Goal: Transaction & Acquisition: Purchase product/service

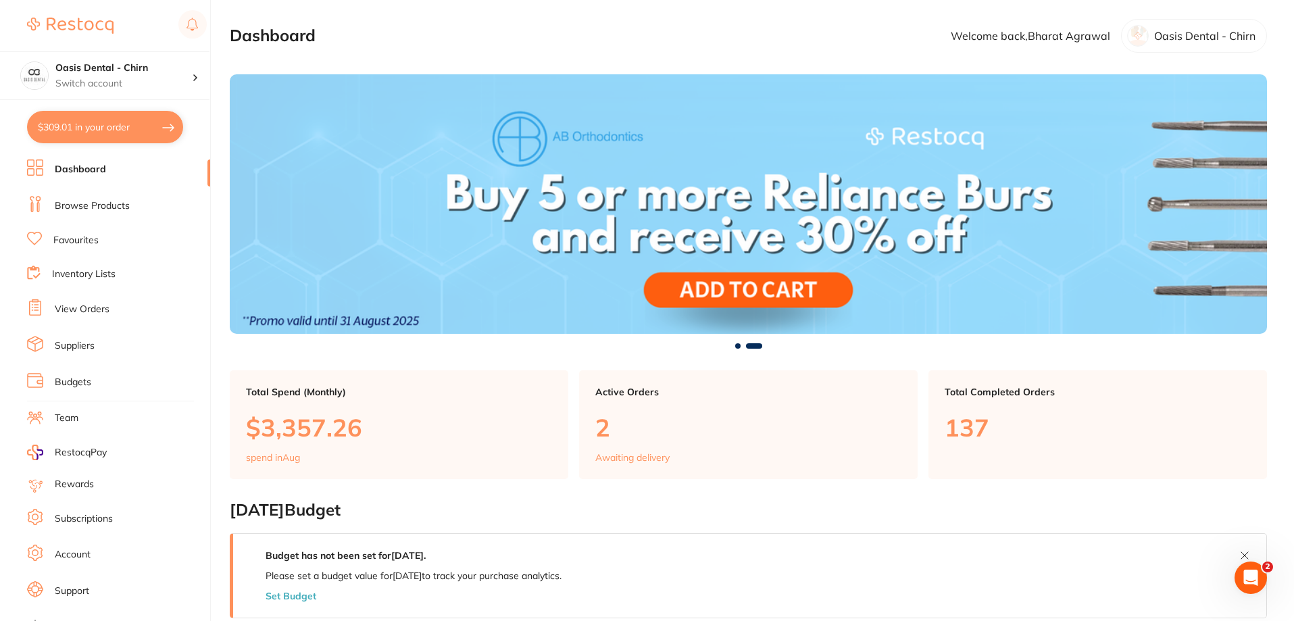
click at [91, 199] on link "Browse Products" at bounding box center [92, 206] width 75 height 14
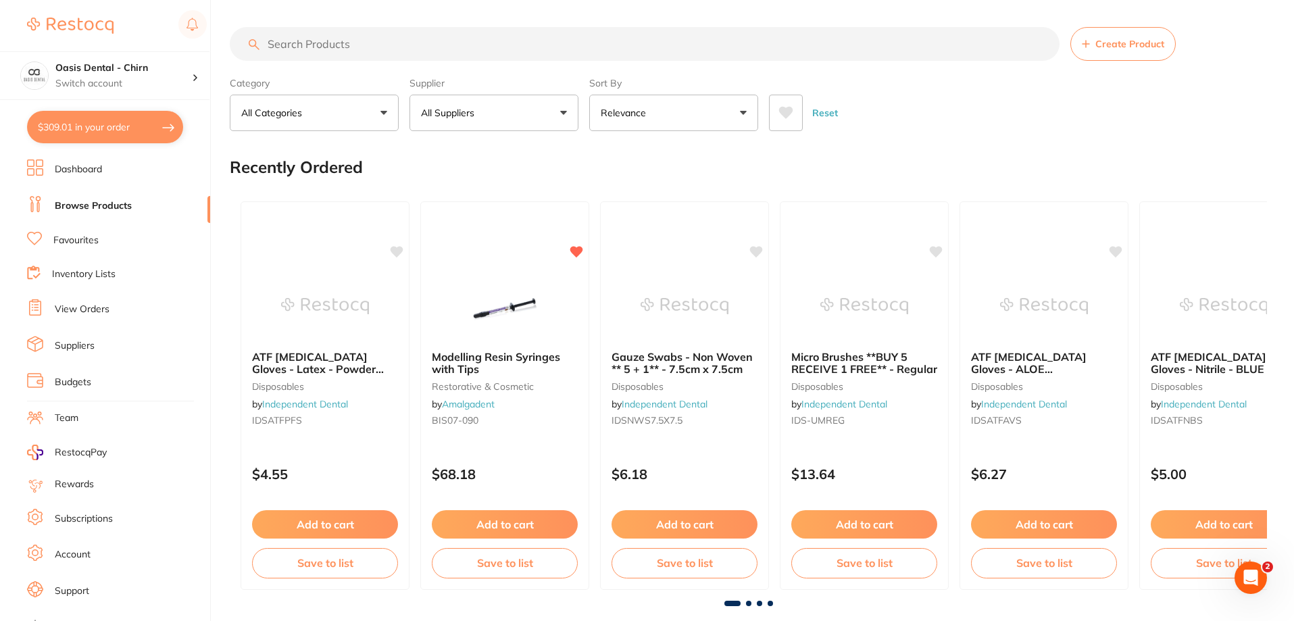
click at [451, 50] on input "search" at bounding box center [645, 44] width 830 height 34
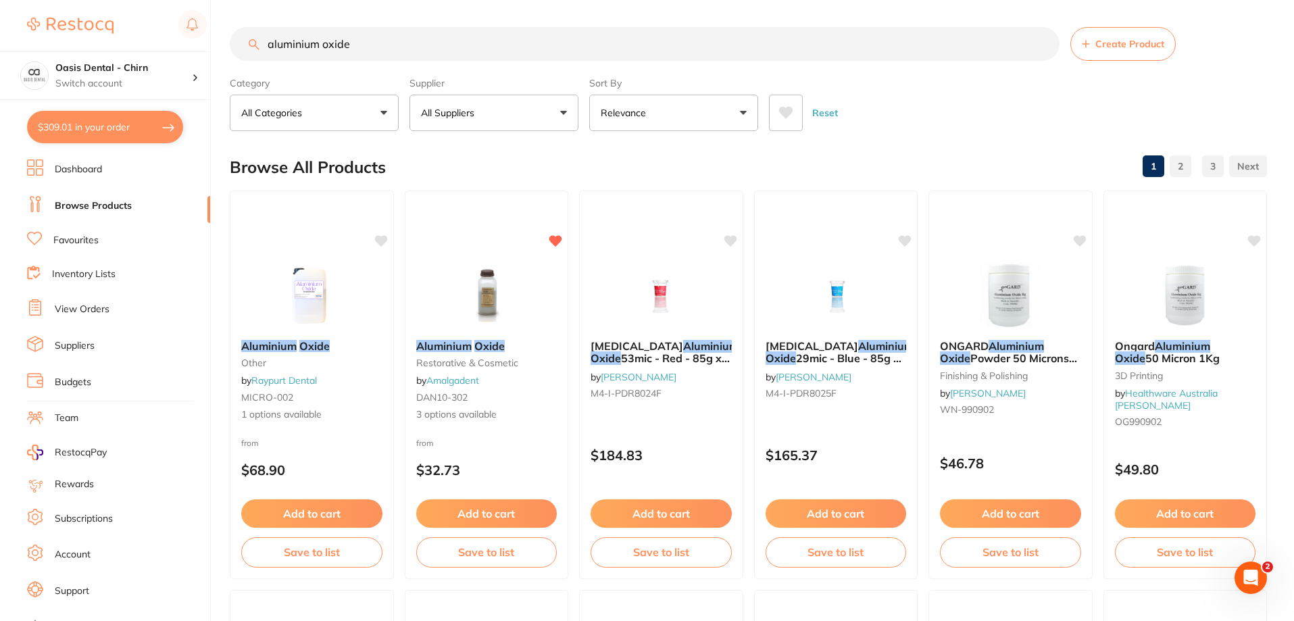
type input "aluminium oxide"
click at [551, 109] on button "All Suppliers" at bounding box center [494, 113] width 169 height 36
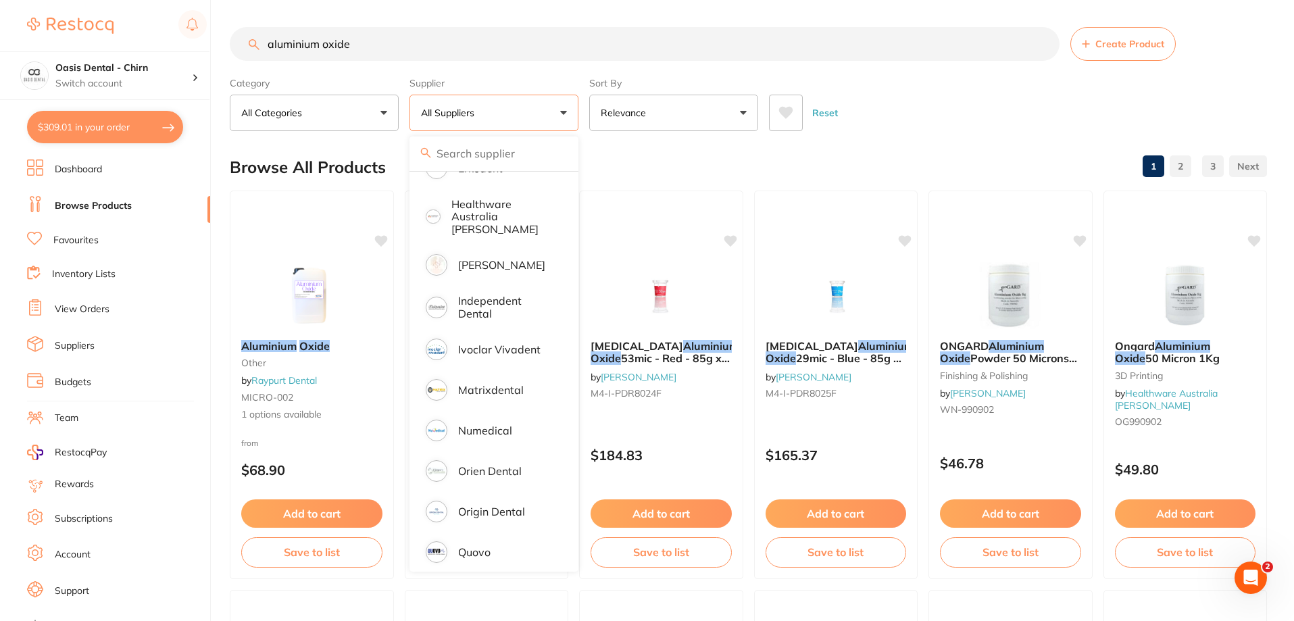
scroll to position [270, 0]
click at [533, 296] on p "Independent Dental" at bounding box center [506, 304] width 96 height 25
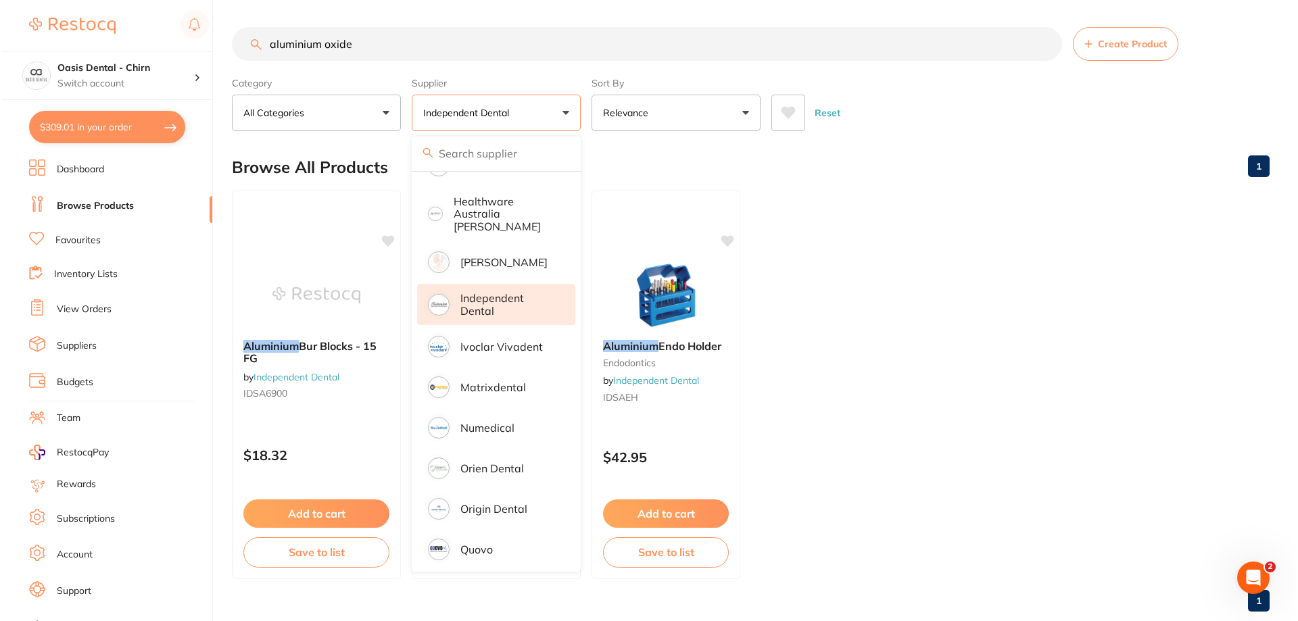
scroll to position [0, 0]
click at [999, 122] on div "Reset" at bounding box center [1012, 107] width 487 height 47
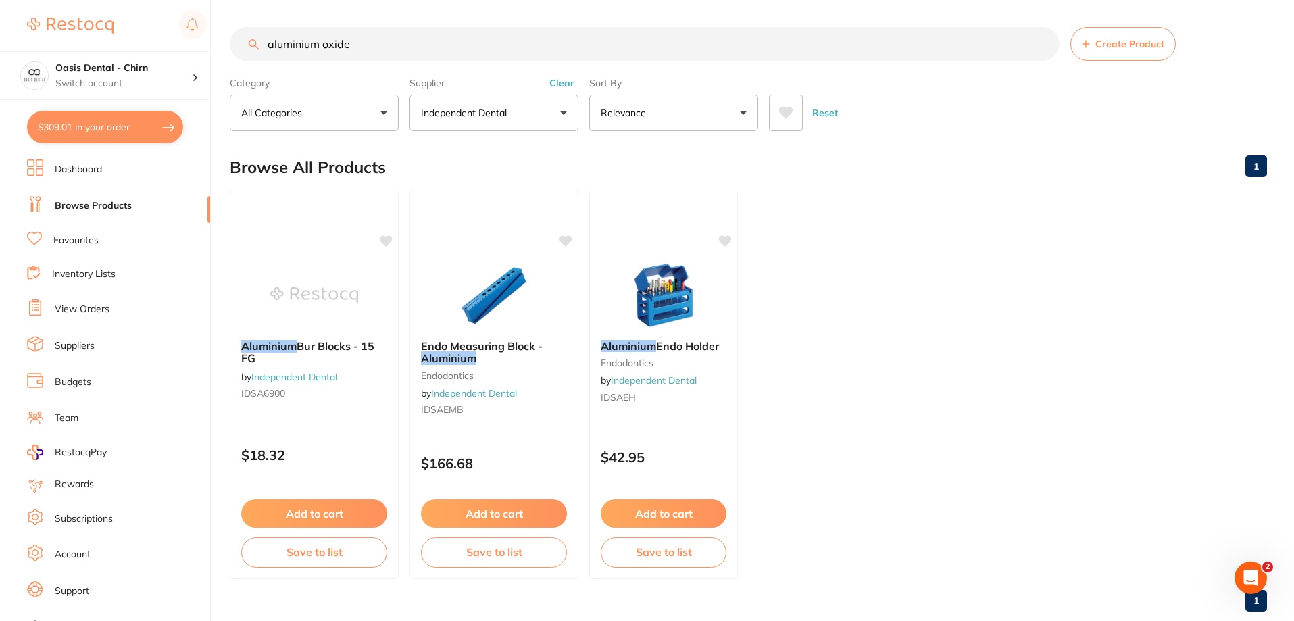
click at [555, 116] on button "Independent Dental" at bounding box center [494, 113] width 169 height 36
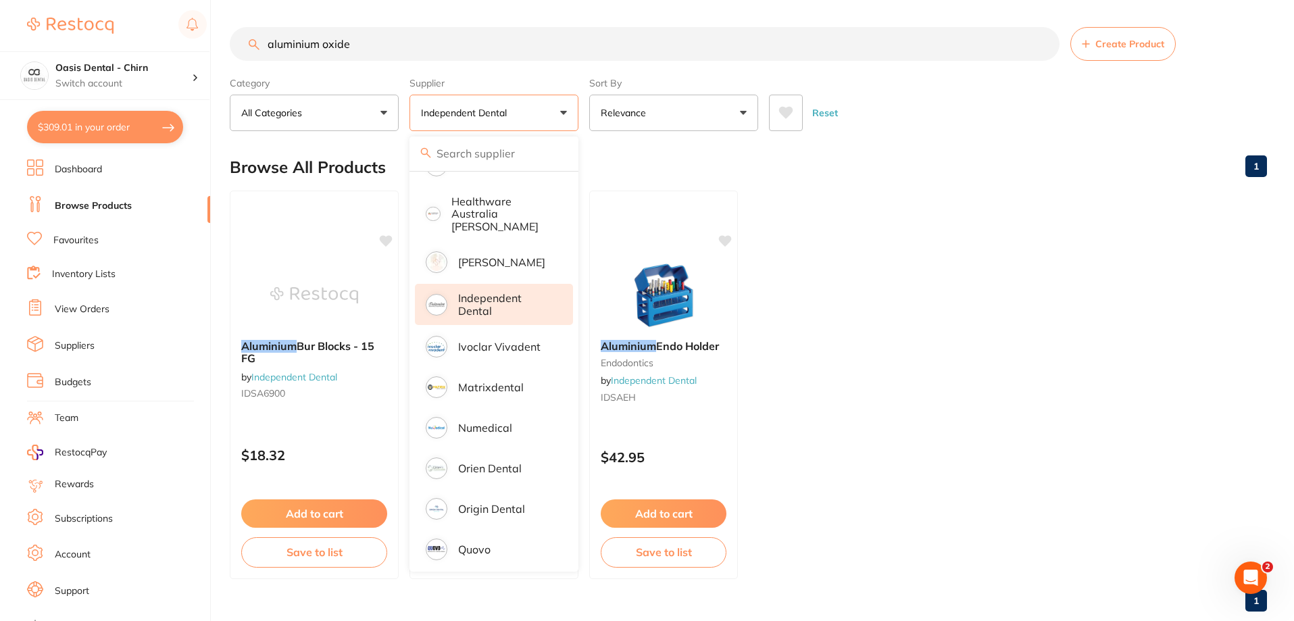
click at [506, 303] on p "Independent Dental" at bounding box center [506, 304] width 96 height 25
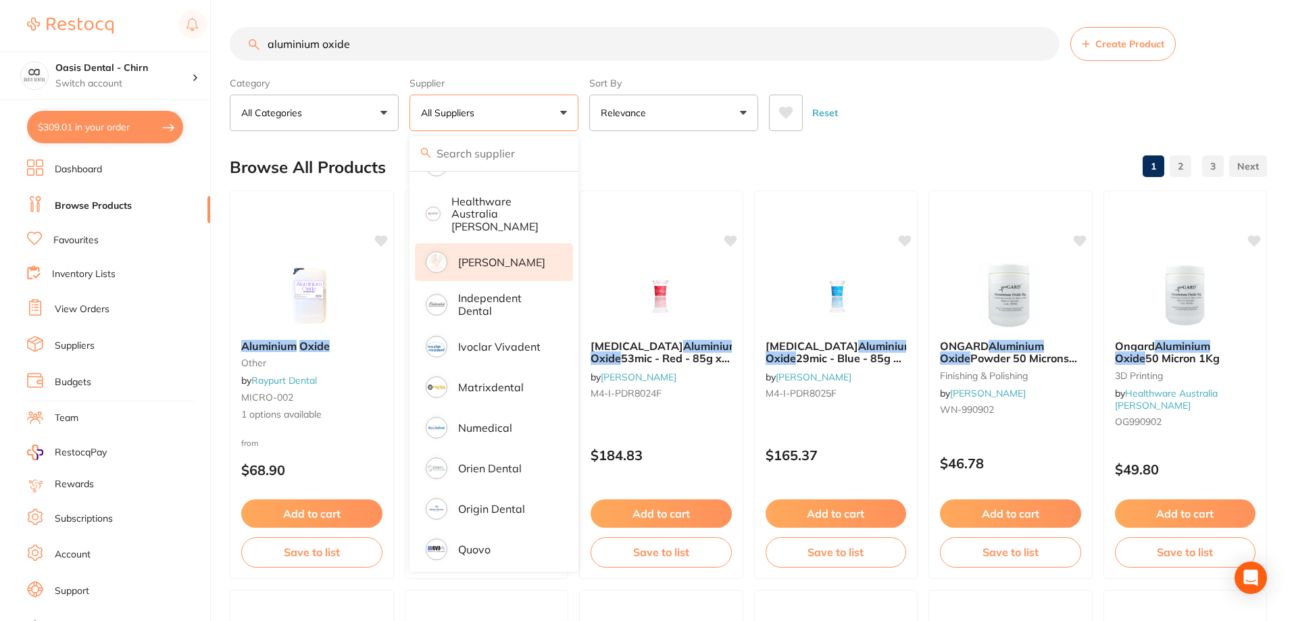
click at [529, 256] on p "[PERSON_NAME]" at bounding box center [501, 262] width 87 height 12
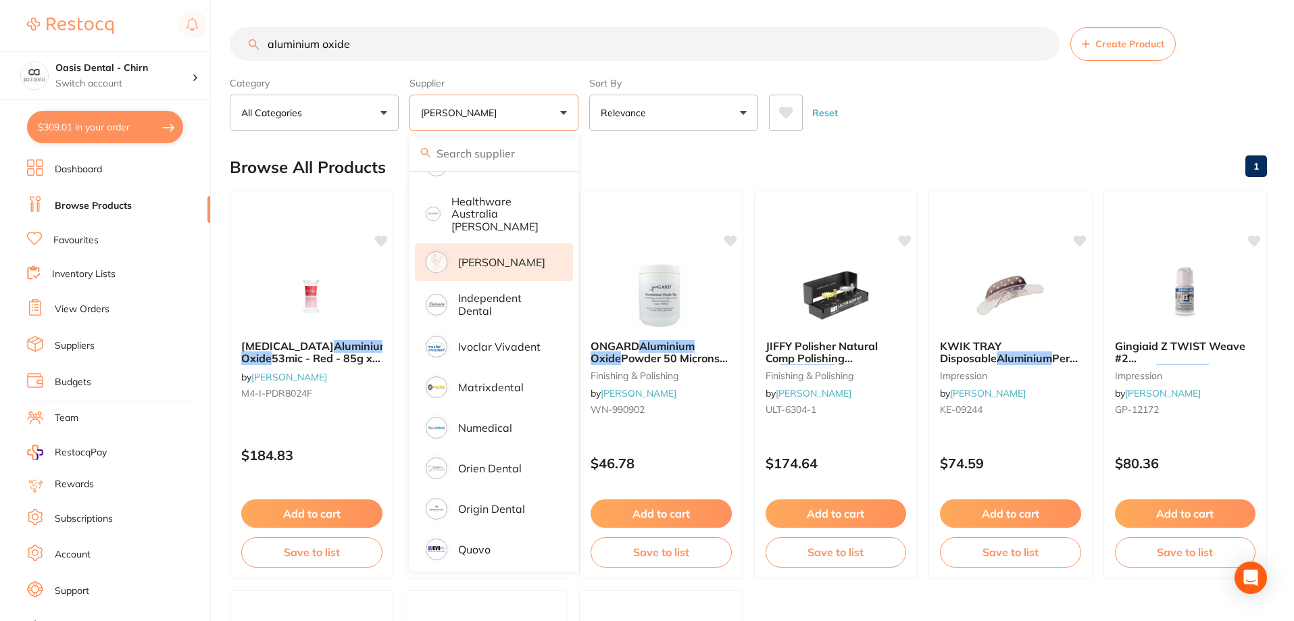
click at [985, 110] on div "Reset" at bounding box center [1012, 107] width 487 height 47
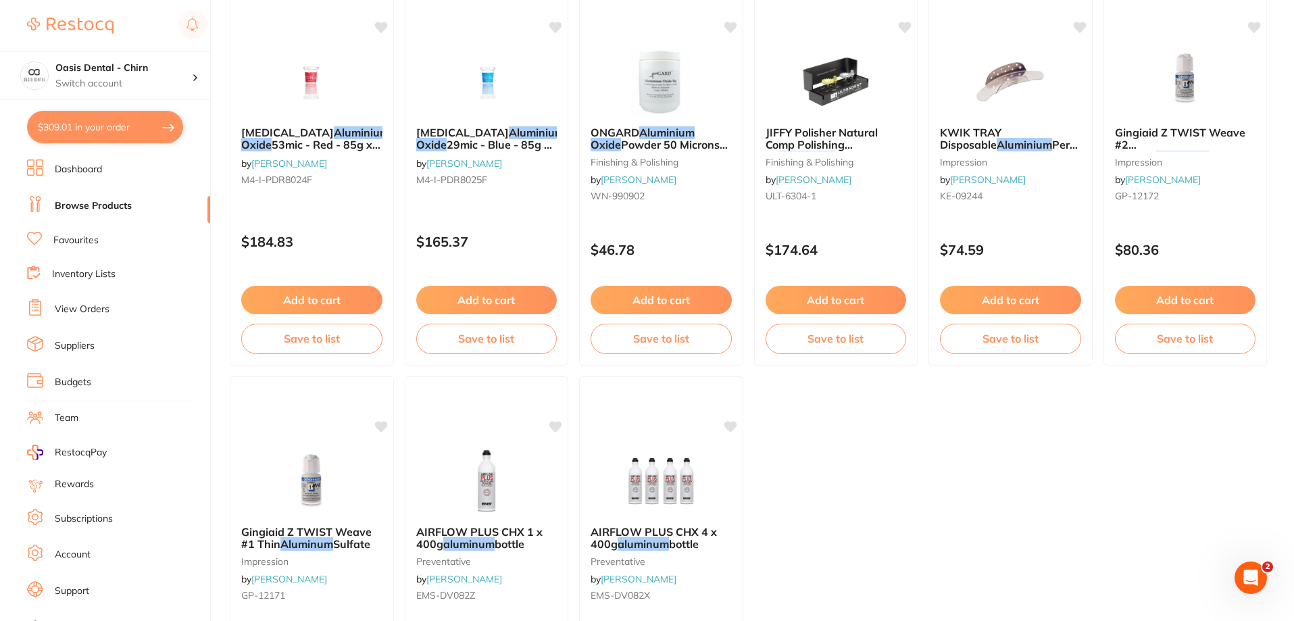
scroll to position [135, 0]
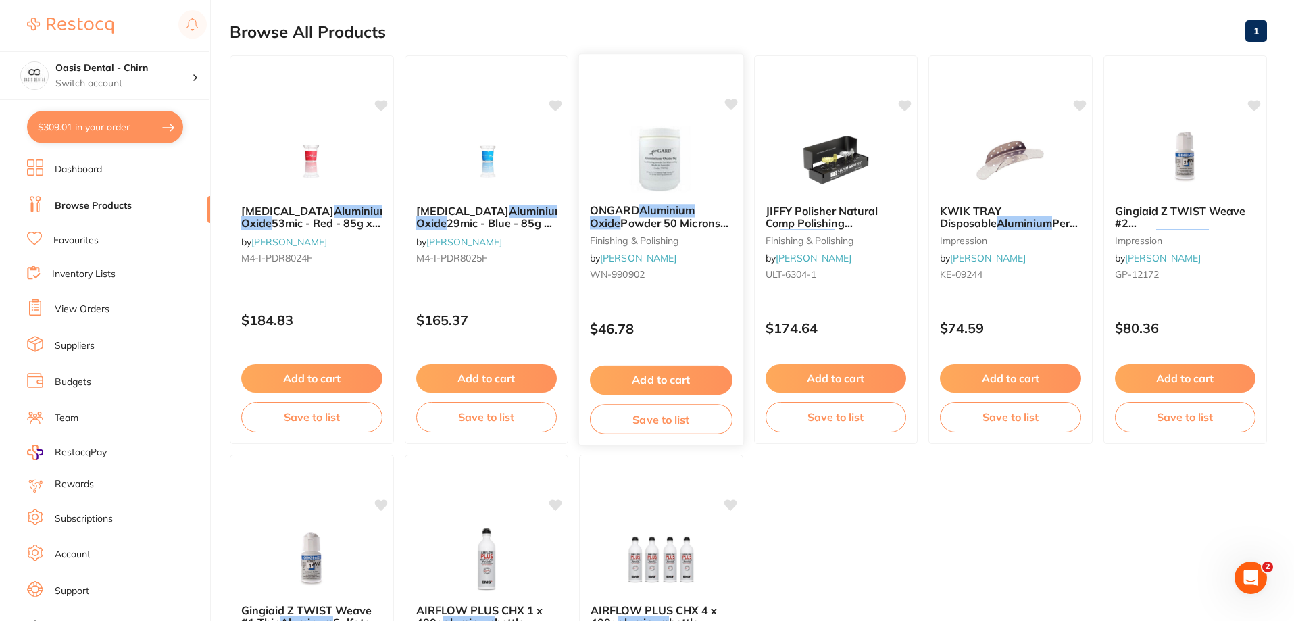
click at [650, 174] on img at bounding box center [661, 159] width 89 height 68
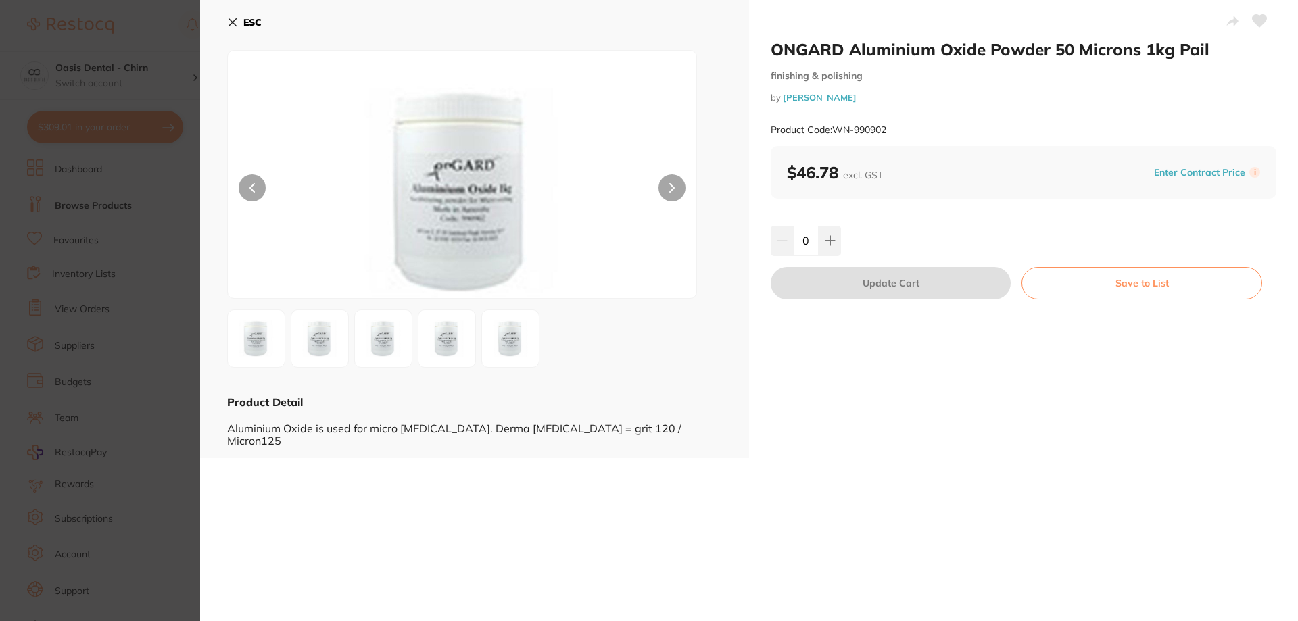
click at [456, 340] on img at bounding box center [446, 338] width 49 height 49
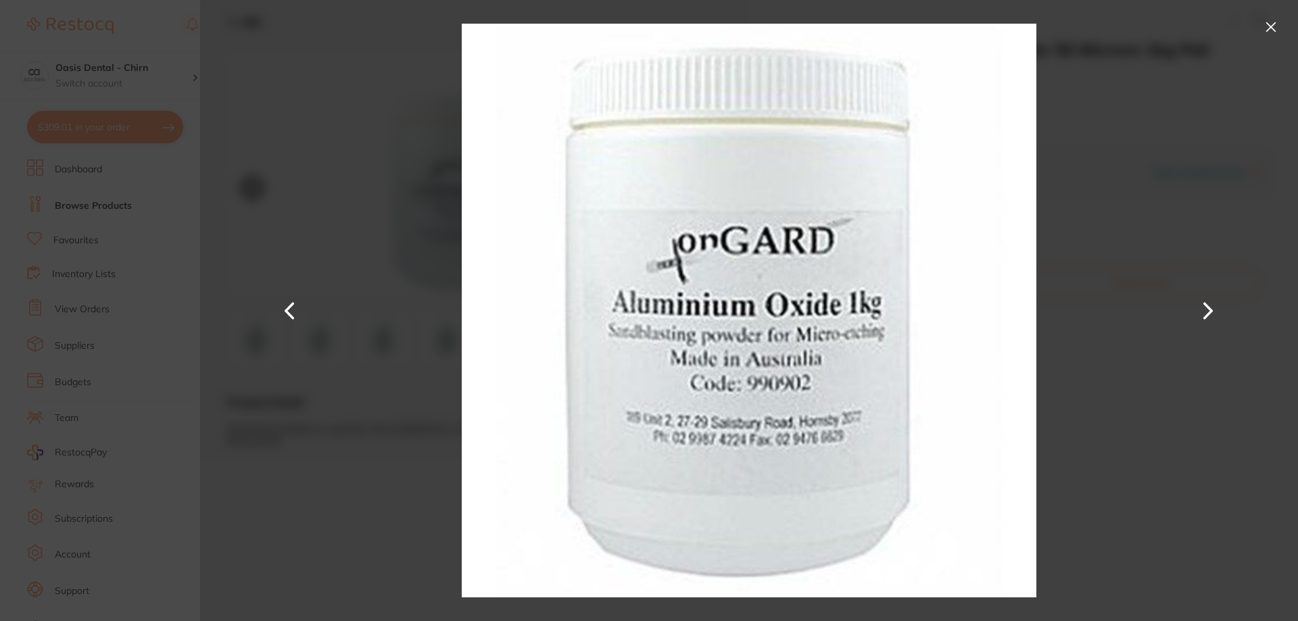
click at [1267, 23] on button at bounding box center [1271, 27] width 22 height 22
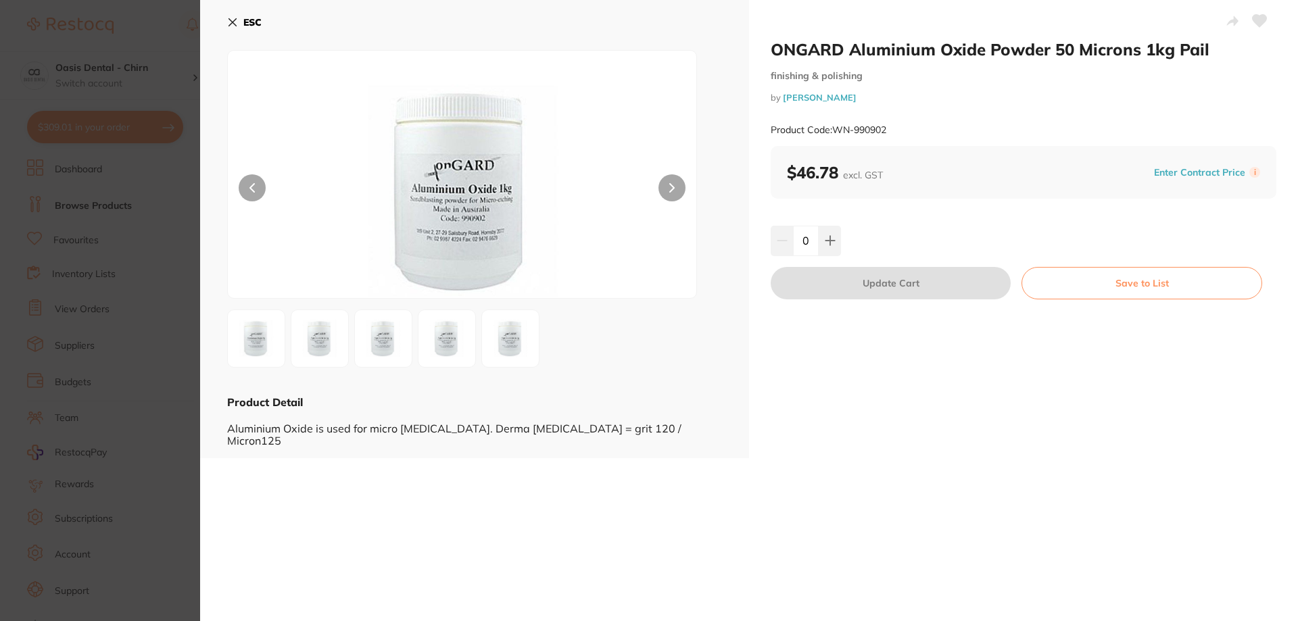
click at [1254, 16] on icon at bounding box center [1259, 21] width 14 height 12
click at [833, 244] on icon at bounding box center [830, 240] width 11 height 11
type input "1"
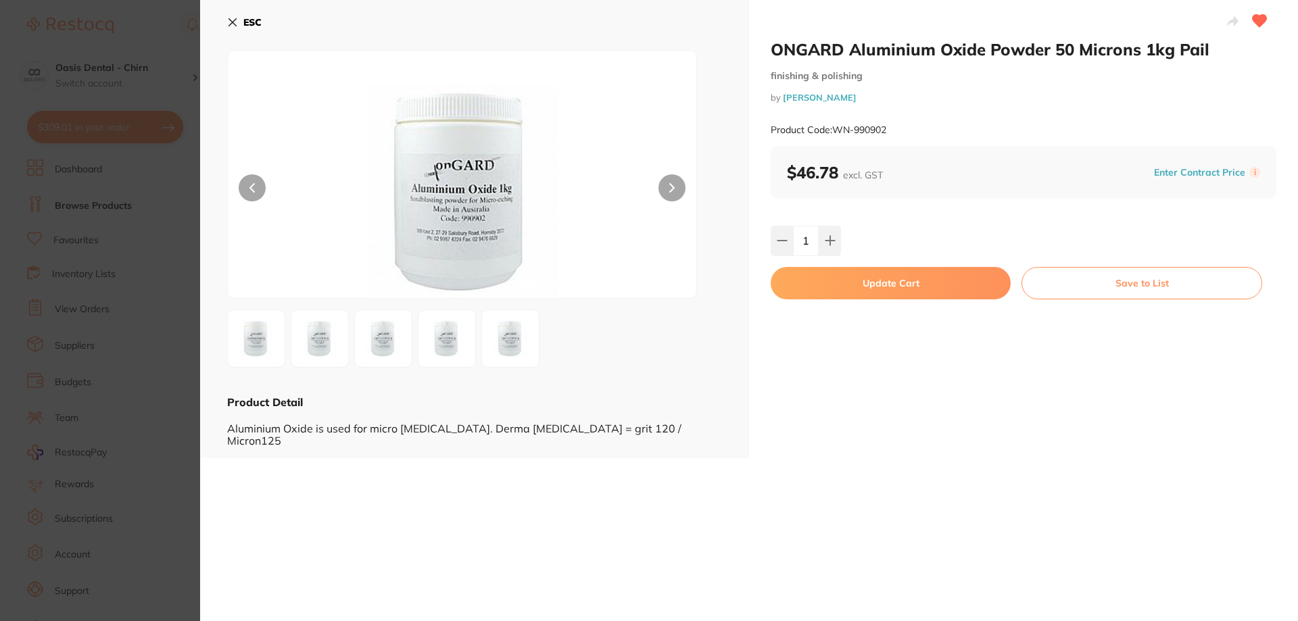
click at [881, 283] on button "Update Cart" at bounding box center [891, 283] width 240 height 32
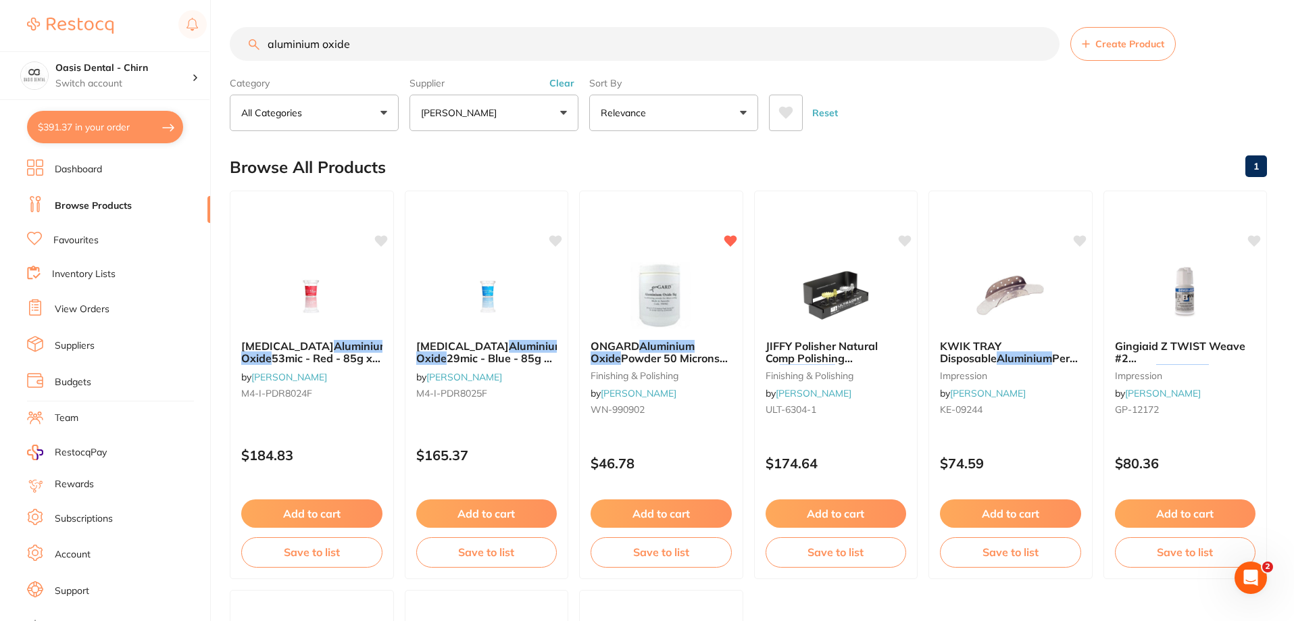
click at [119, 116] on button "$391.37 in your order" at bounding box center [105, 127] width 156 height 32
checkbox input "true"
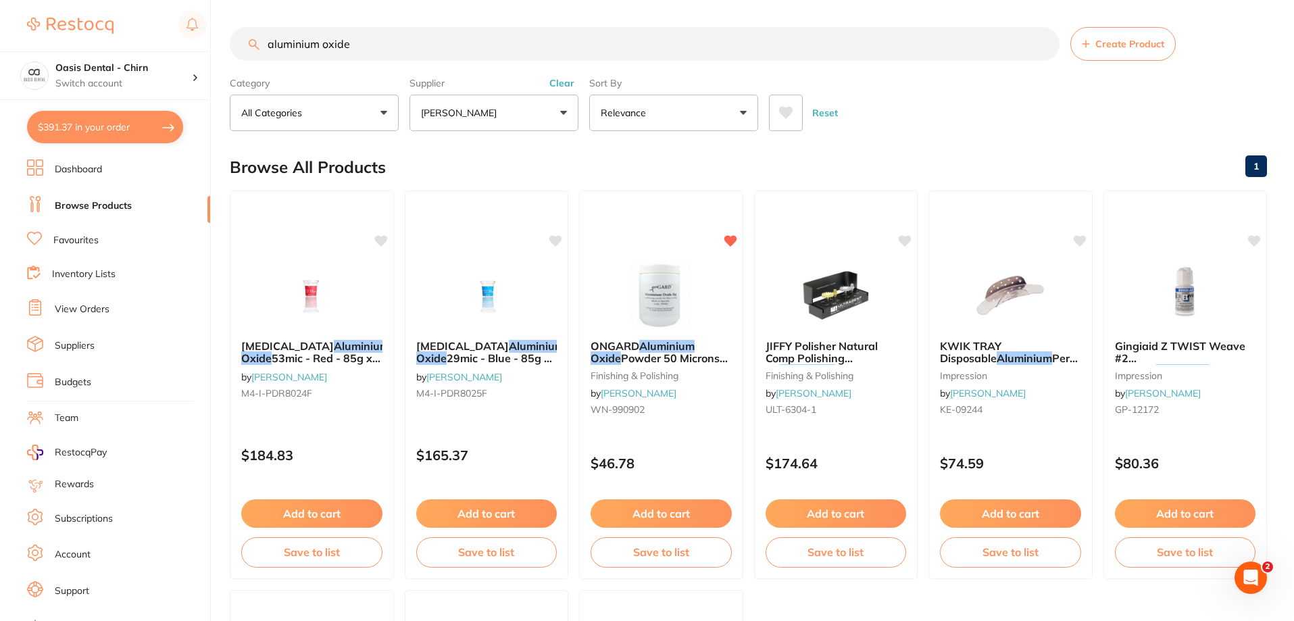
checkbox input "true"
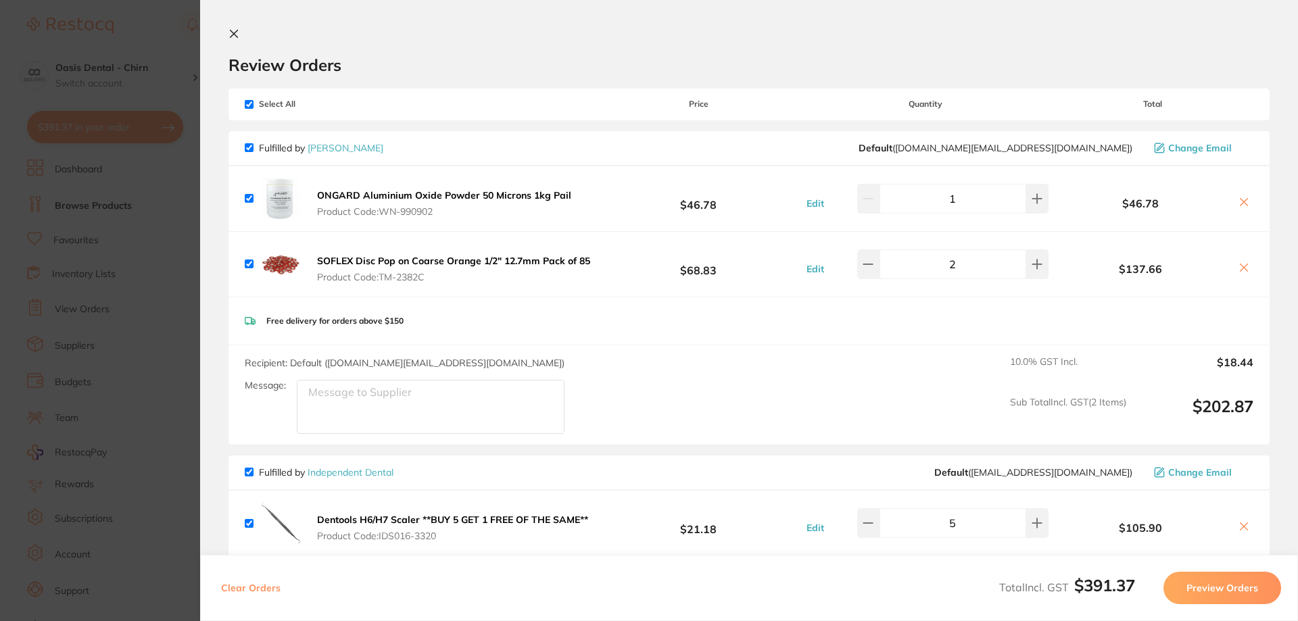
click at [233, 28] on section "Review Orders Your orders are being processed and we will notify you once we ha…" at bounding box center [749, 310] width 1098 height 621
click at [237, 28] on icon at bounding box center [233, 33] width 11 height 11
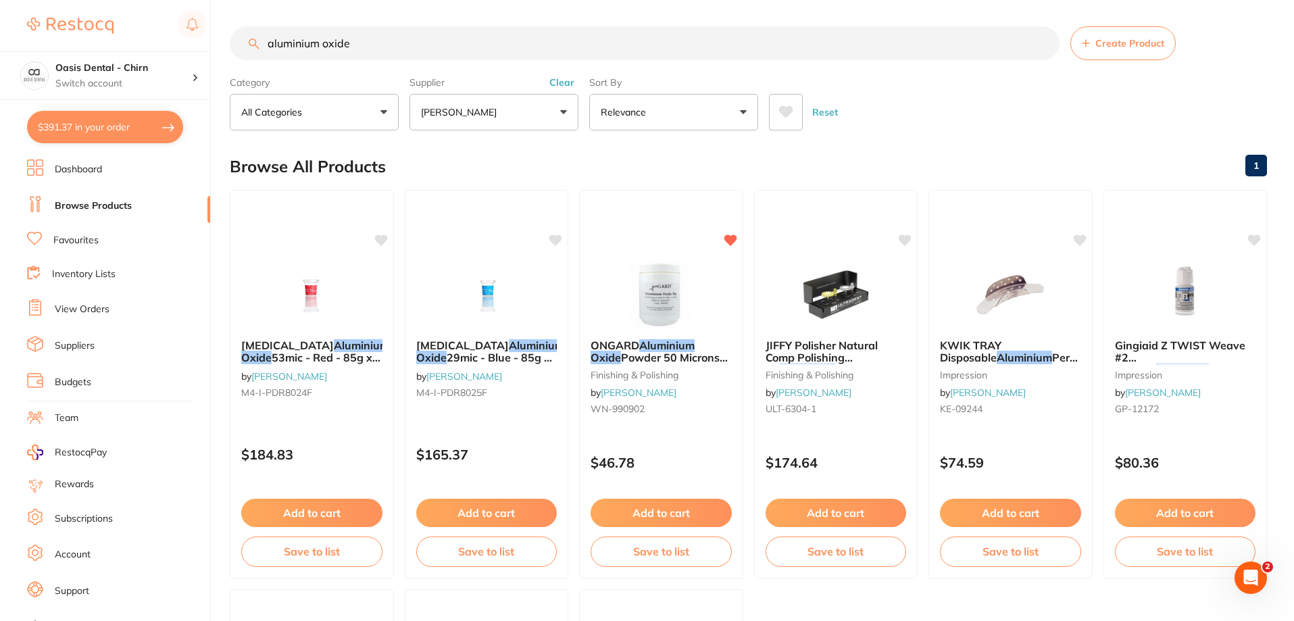
click at [364, 43] on input "aluminium oxide" at bounding box center [645, 43] width 830 height 34
type input "a"
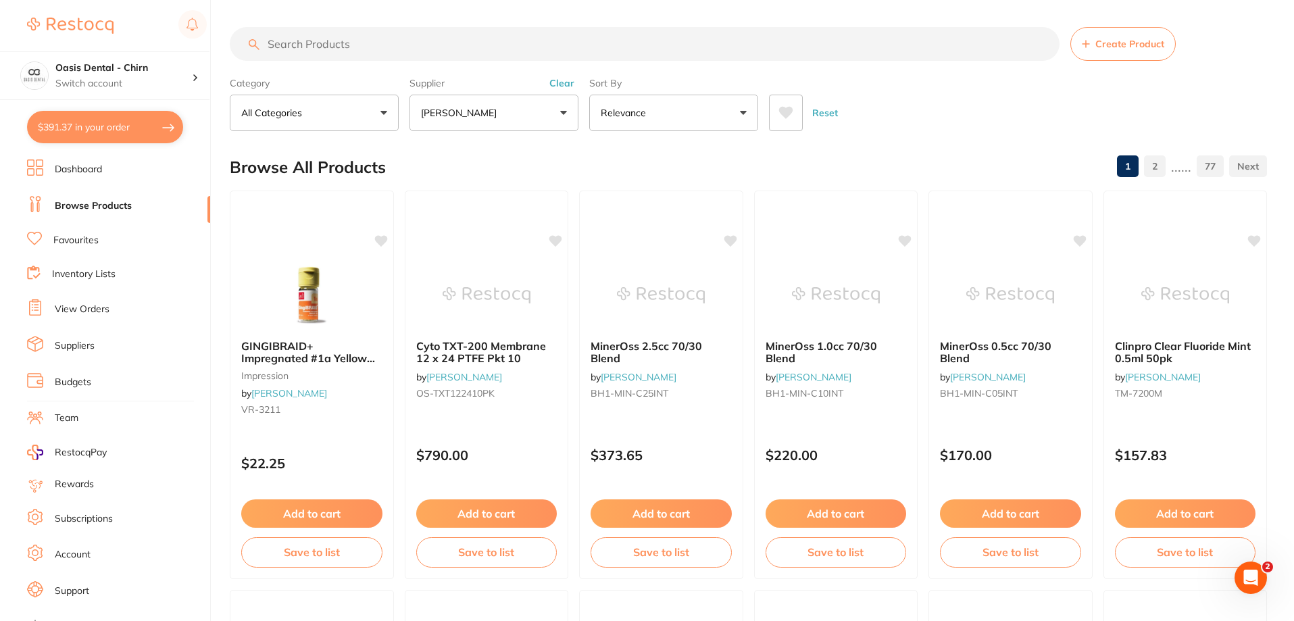
scroll to position [0, 0]
